Goal: Check status: Check status

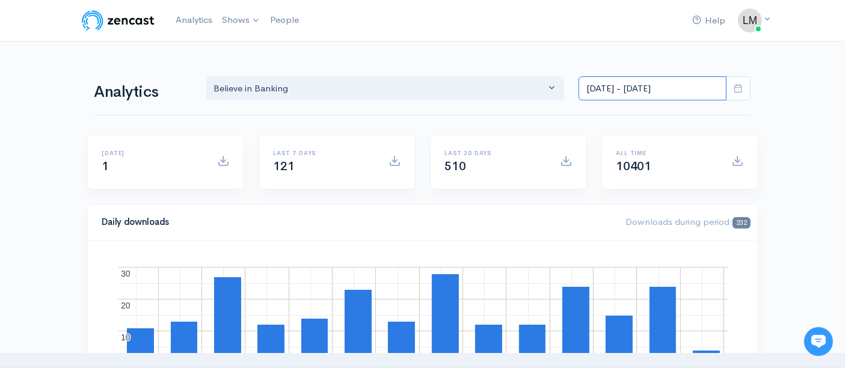
click at [631, 91] on input "[DATE] - [DATE]" at bounding box center [652, 88] width 148 height 25
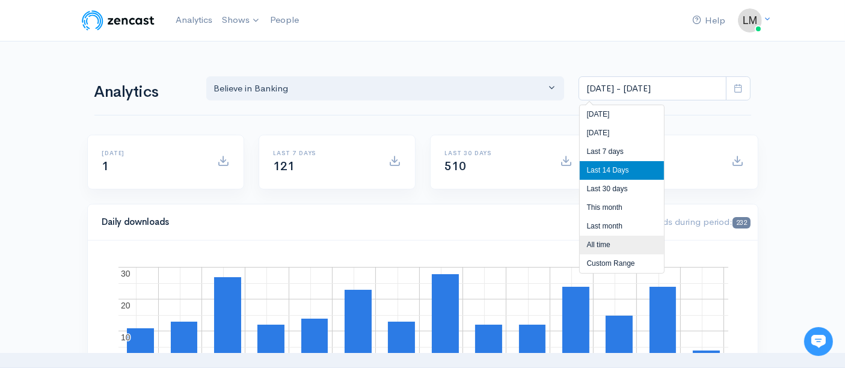
click at [593, 245] on li "All time" at bounding box center [622, 245] width 84 height 19
type input "[DATE] - [DATE]"
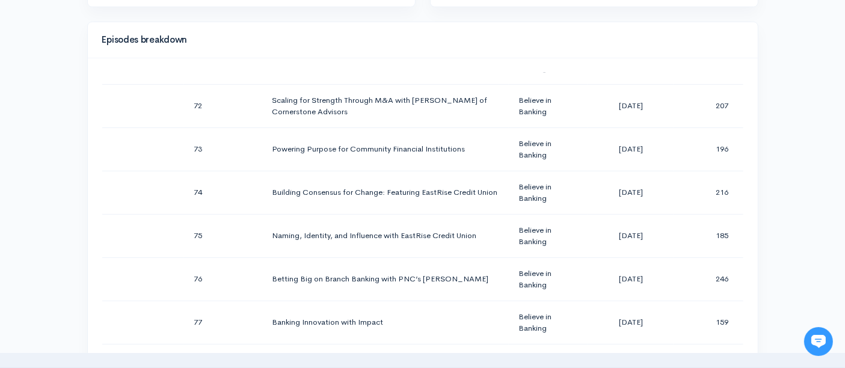
scroll to position [718, 0]
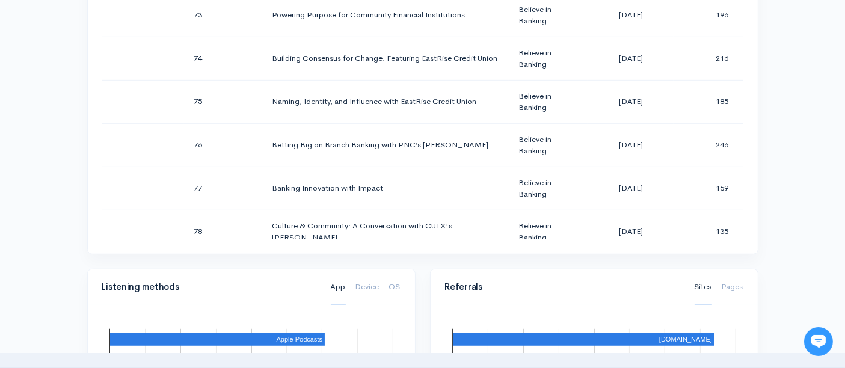
drag, startPoint x: 745, startPoint y: 219, endPoint x: 746, endPoint y: 209, distance: 10.3
click at [746, 209] on div "Season Number Episode Number Episode Title Podcast Title Publication Date Downl…" at bounding box center [423, 88] width 670 height 329
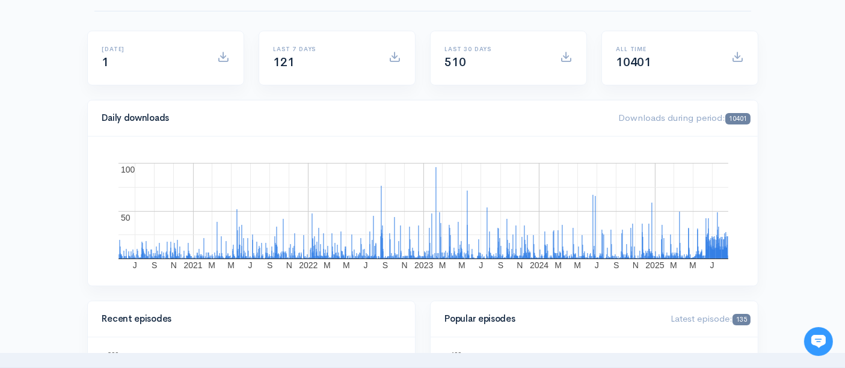
scroll to position [0, 0]
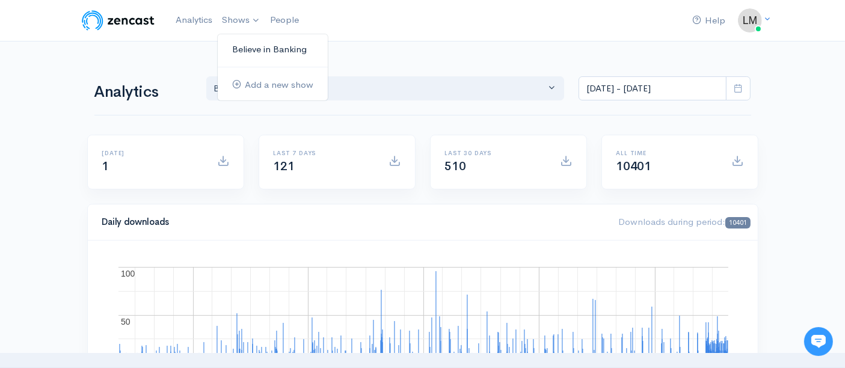
click at [257, 47] on link "Believe in Banking" at bounding box center [273, 49] width 110 height 21
